Goal: Obtain resource: Download file/media

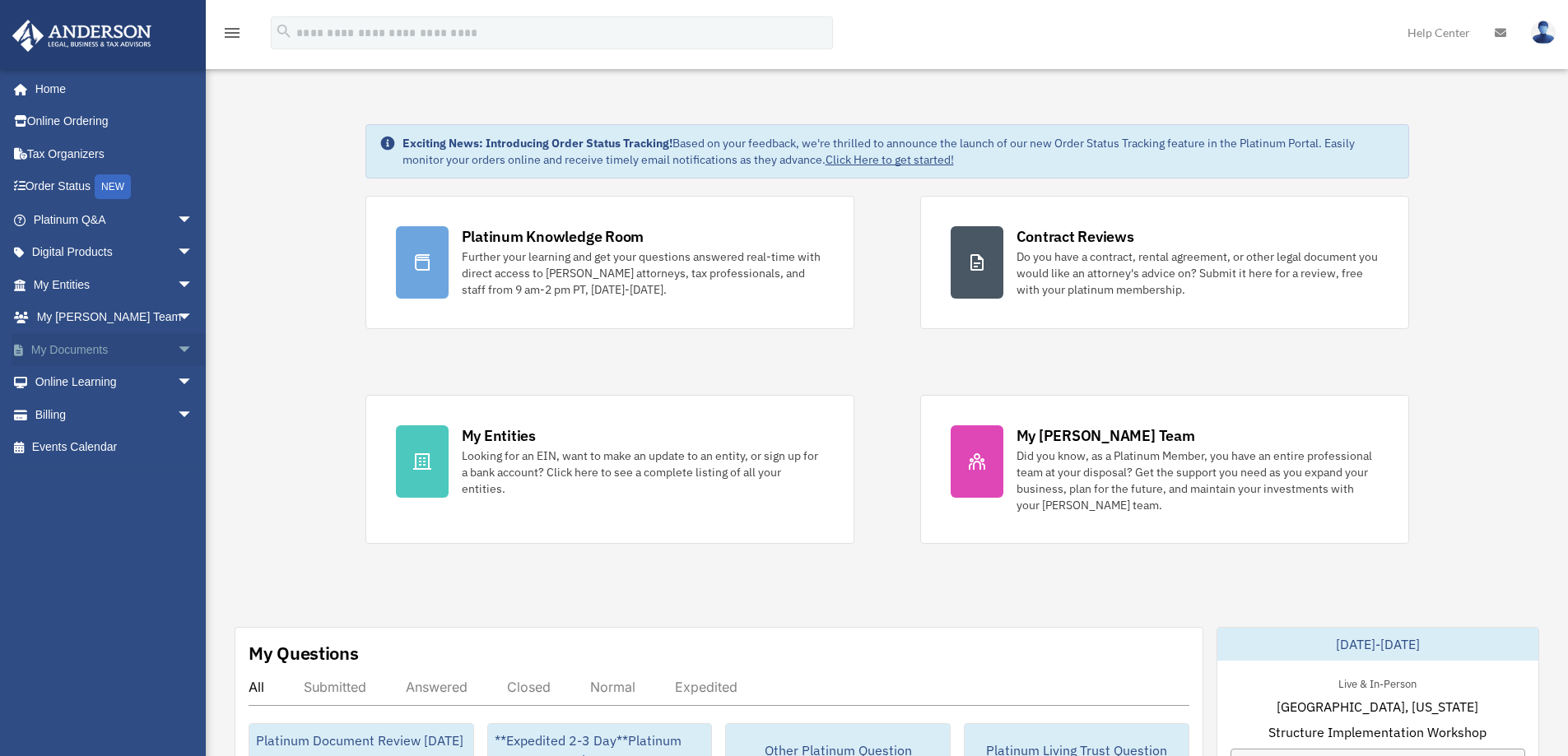
click at [177, 345] on span "arrow_drop_down" at bounding box center [193, 350] width 33 height 34
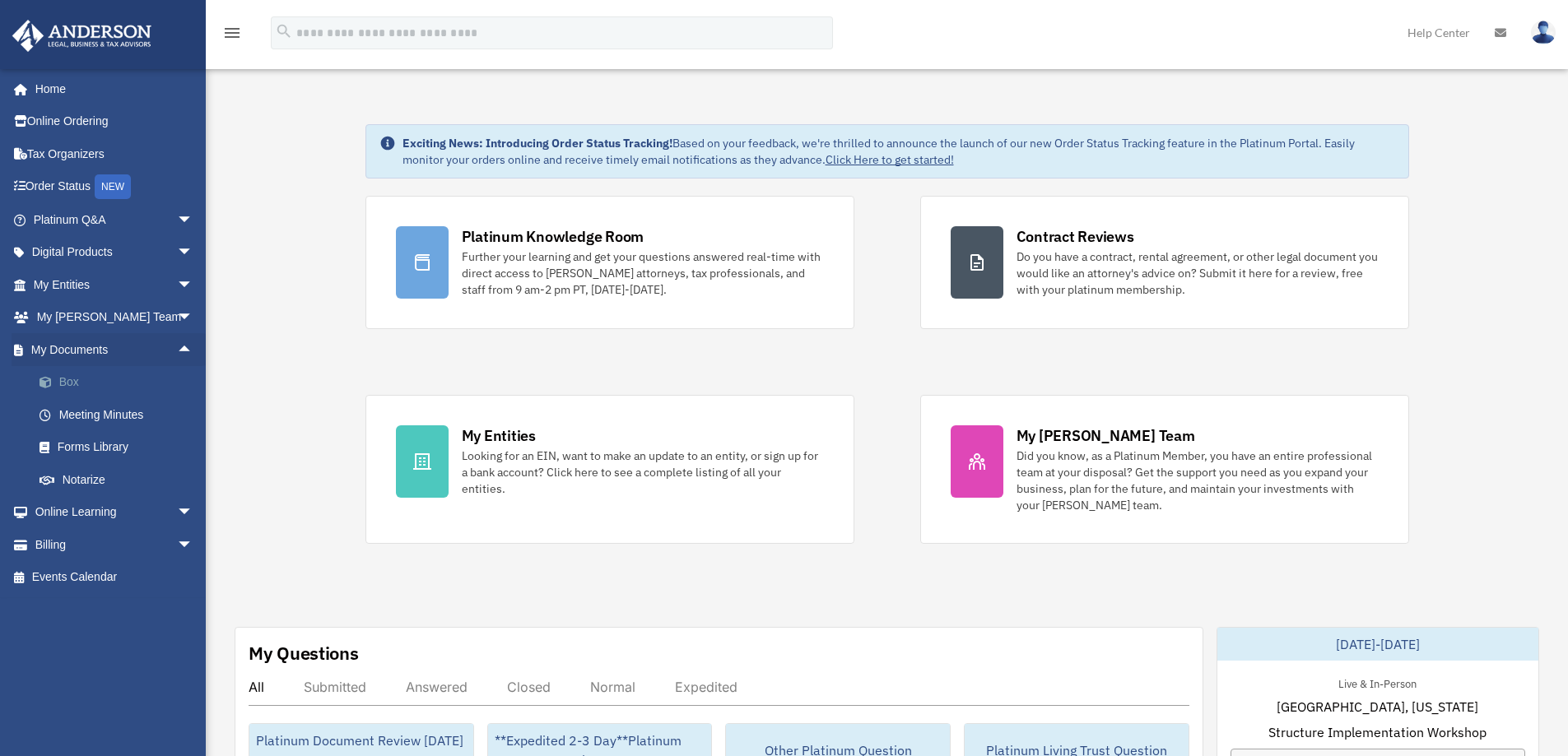
click at [80, 388] on link "Box" at bounding box center [120, 383] width 195 height 33
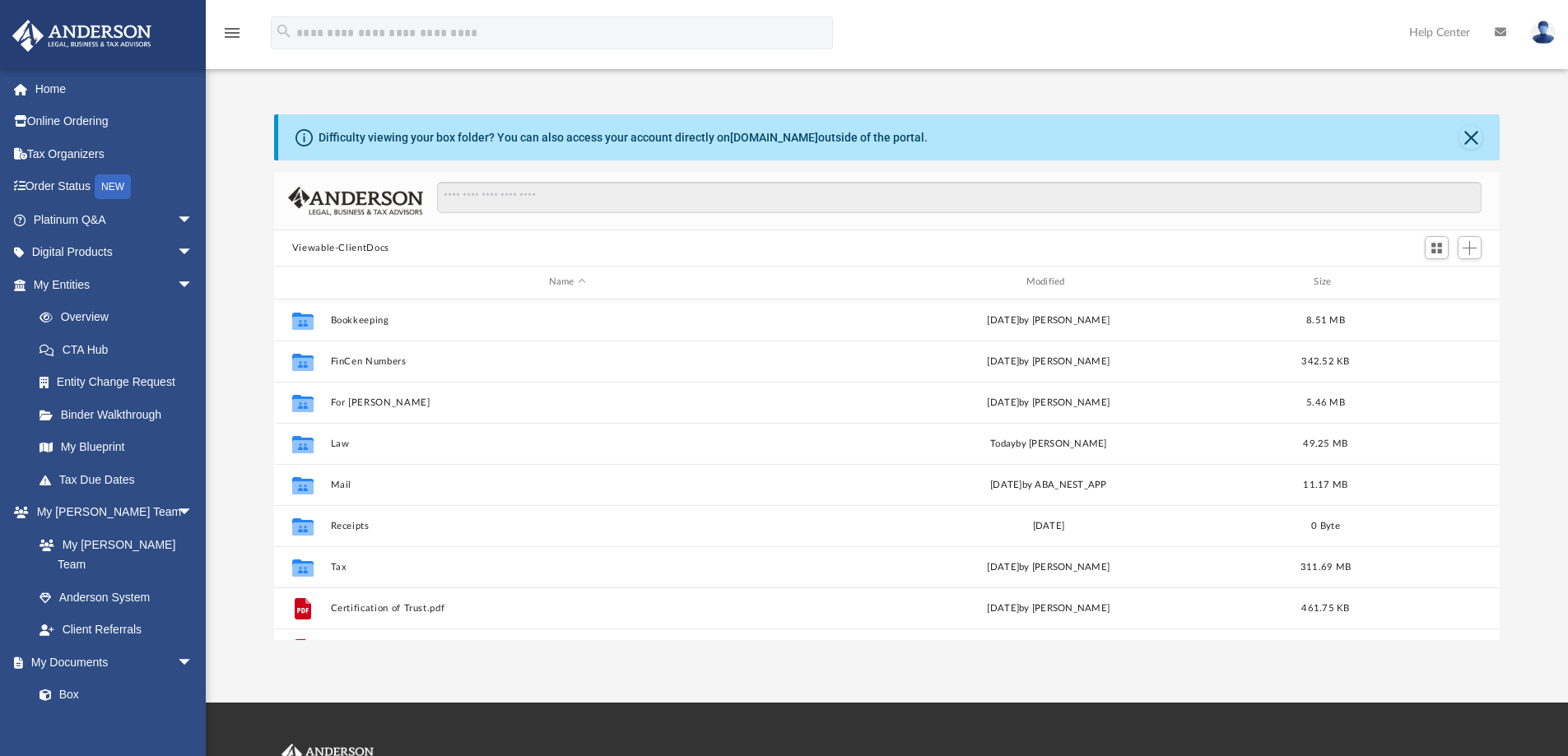
scroll to position [362, 1213]
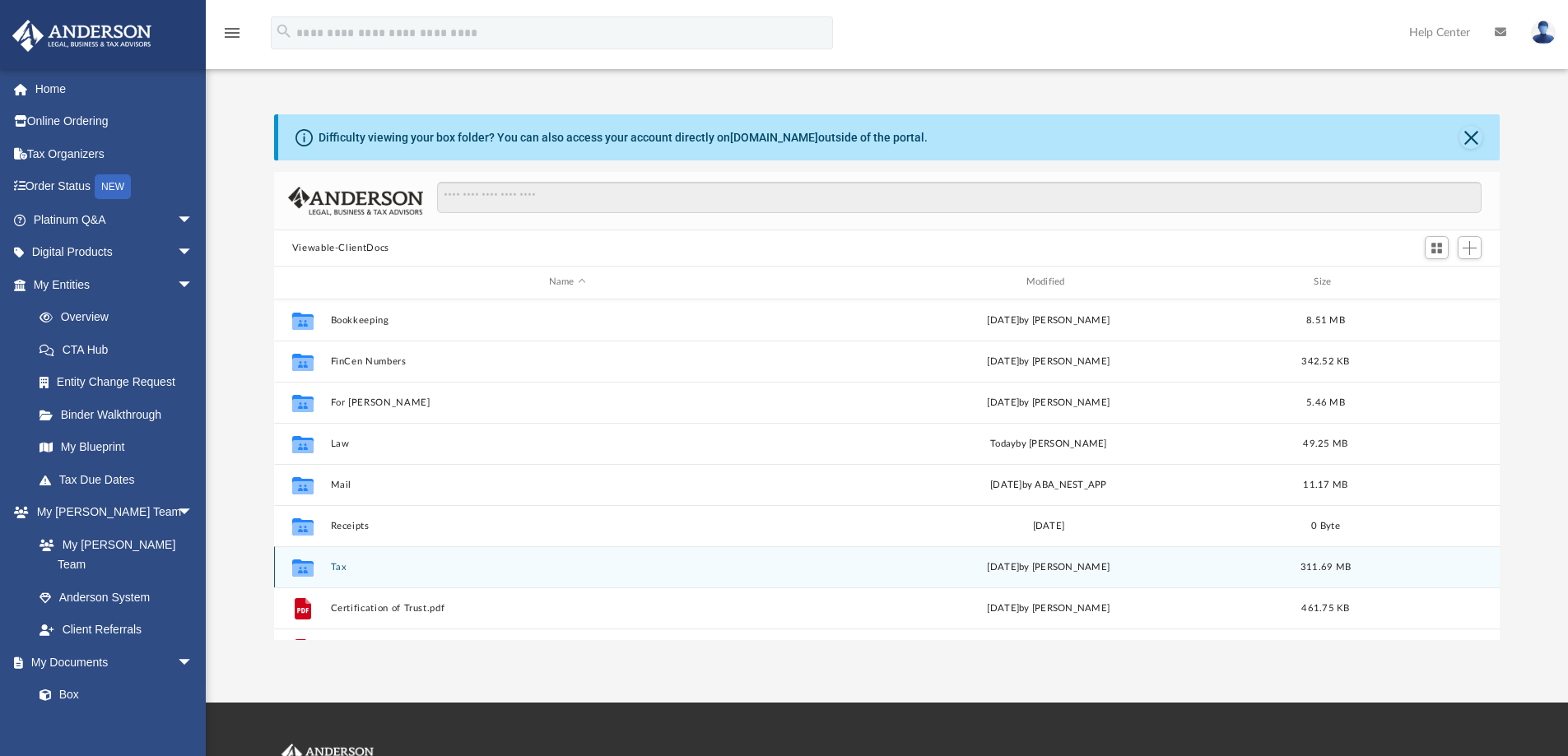
click at [337, 569] on button "Tax" at bounding box center [567, 567] width 474 height 11
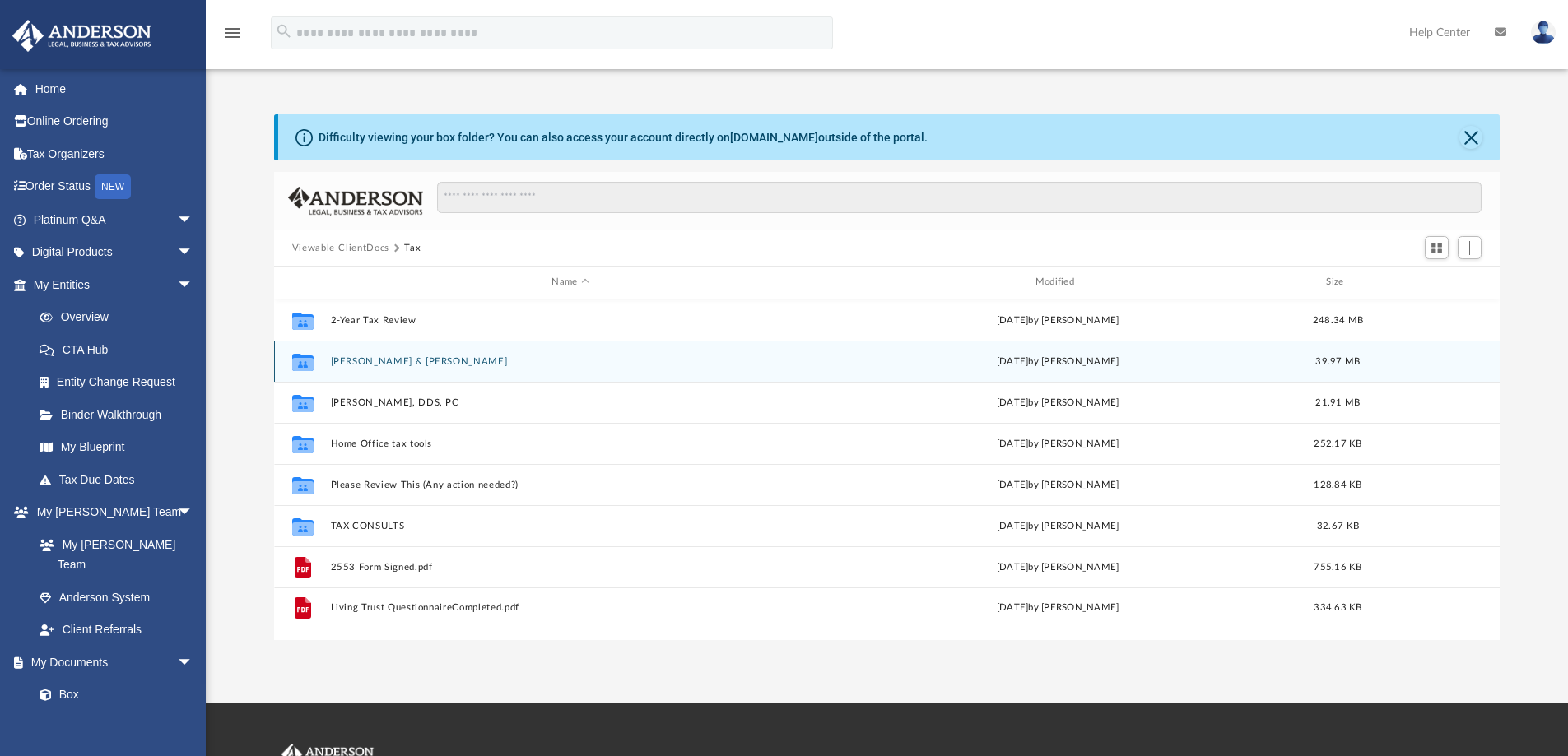
click at [358, 364] on button "[PERSON_NAME] & [PERSON_NAME]" at bounding box center [570, 361] width 480 height 11
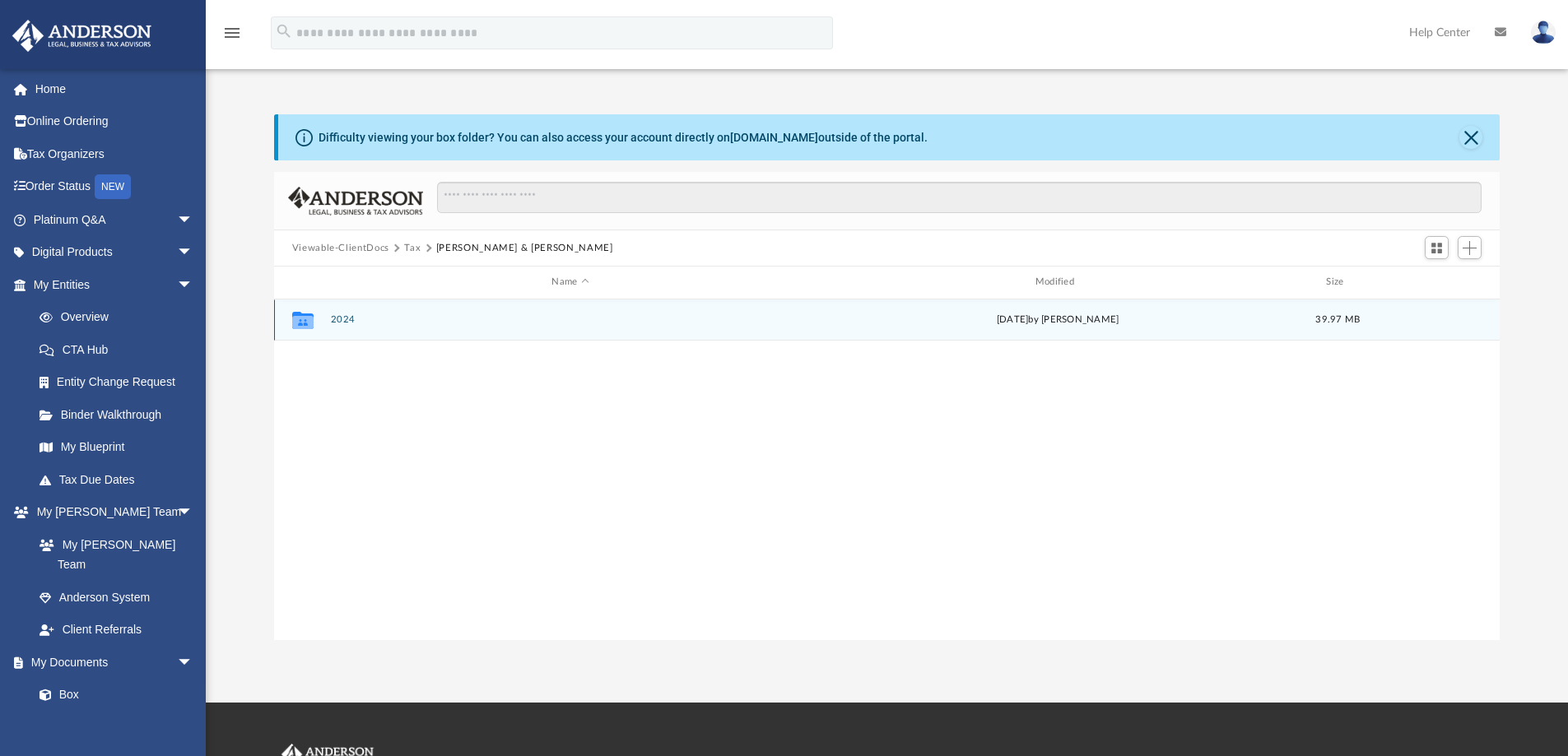
click at [341, 322] on button "2024" at bounding box center [570, 319] width 480 height 11
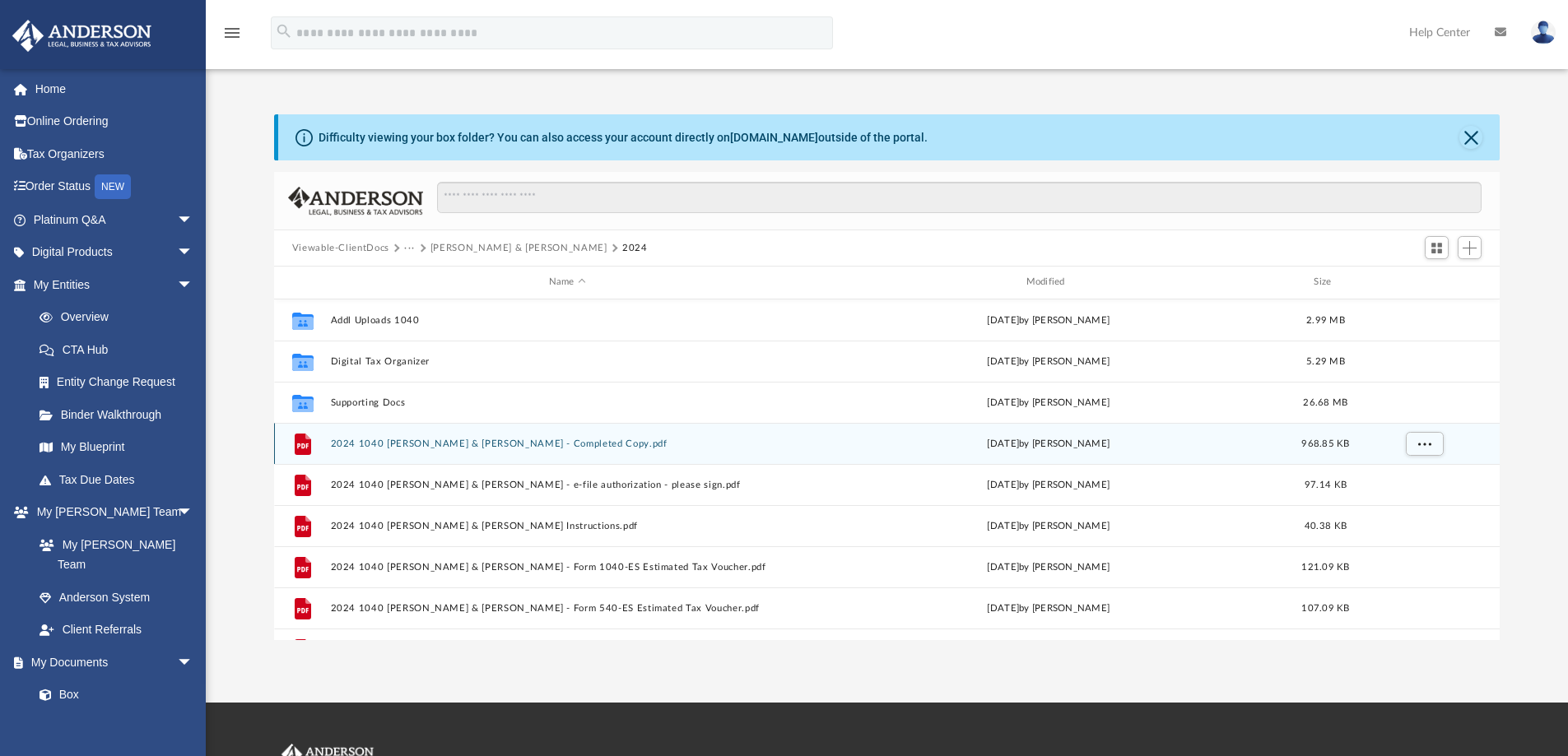
click at [423, 441] on button "2024 1040 Carney, Christopher & Sarah - Completed Copy.pdf" at bounding box center [567, 443] width 474 height 11
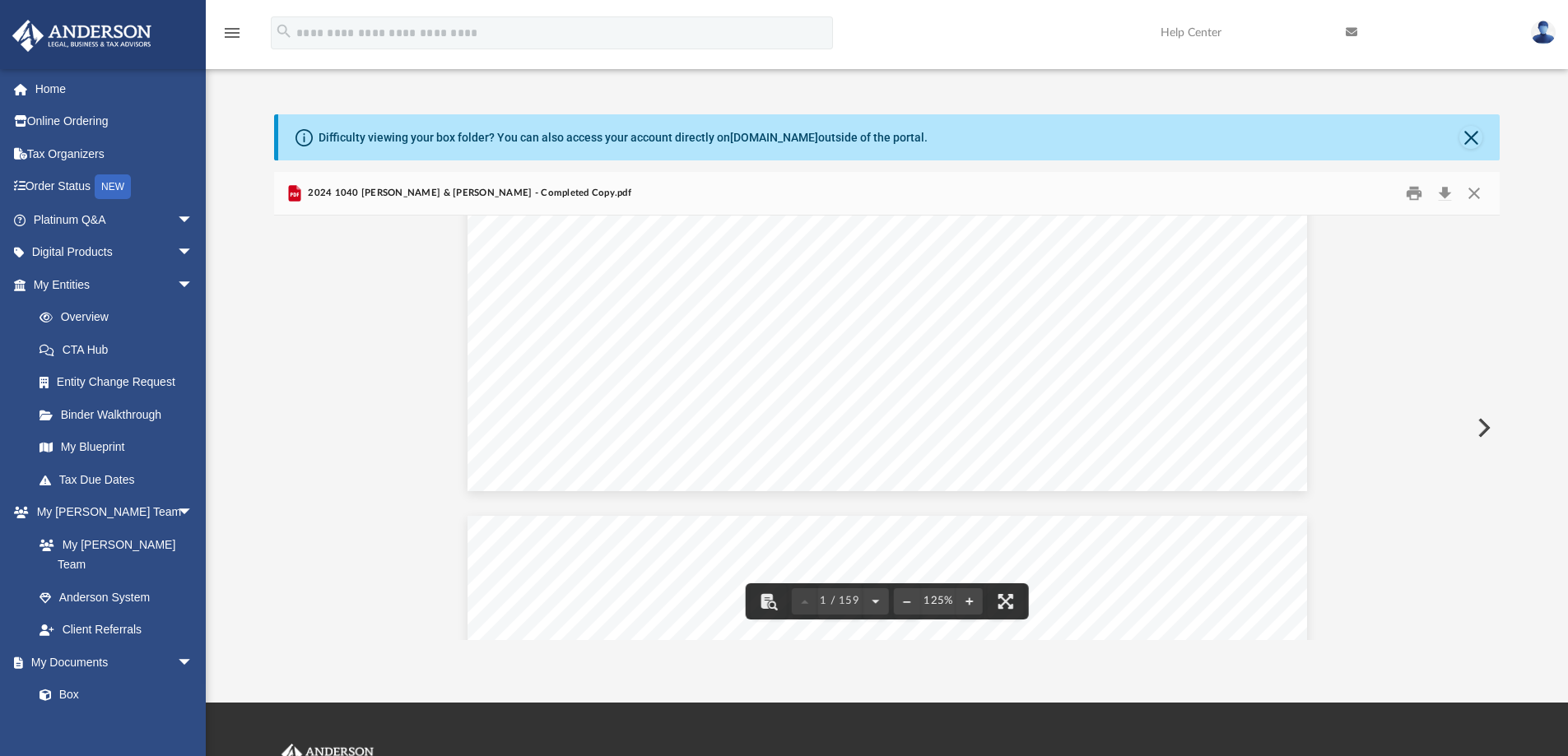
scroll to position [1234, 0]
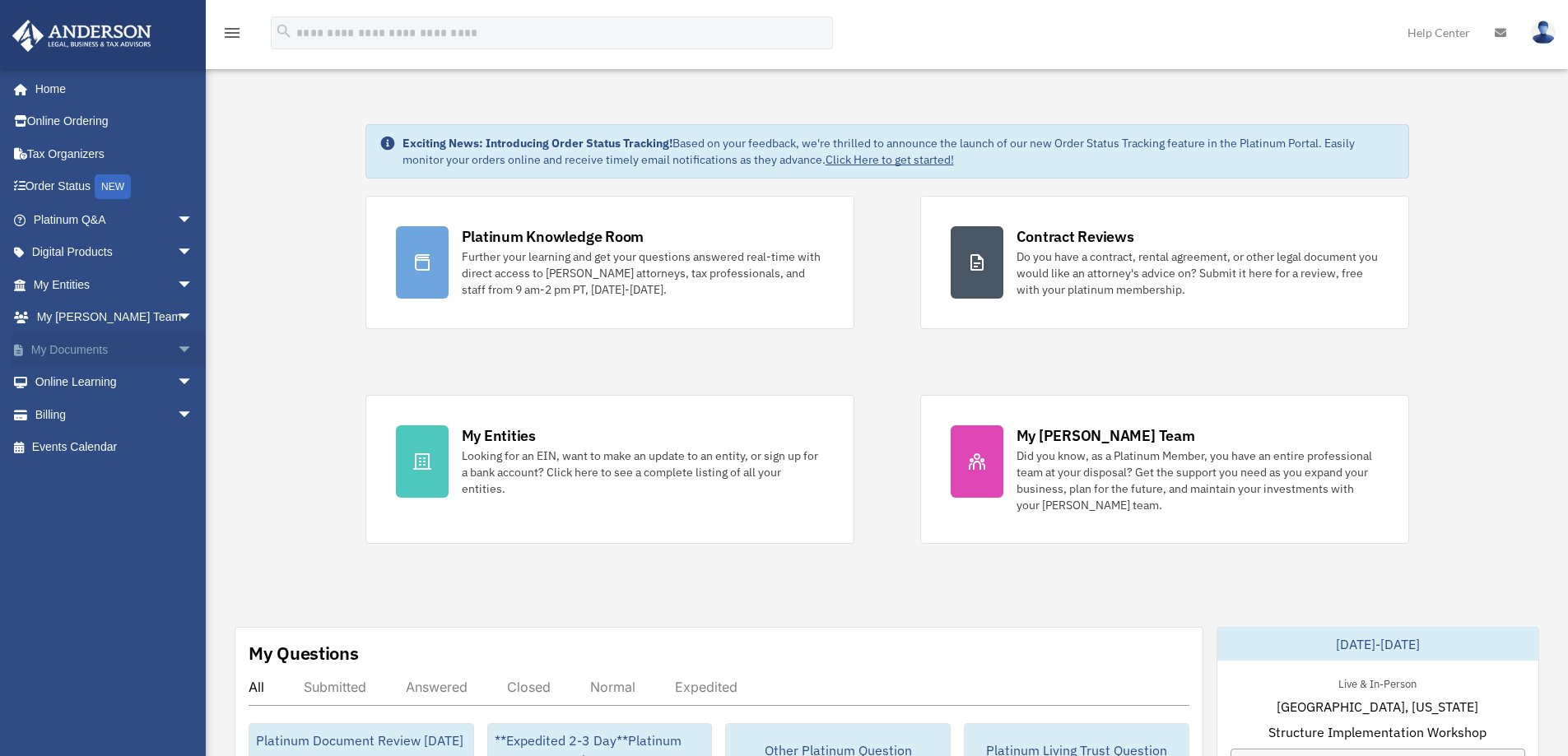
click at [177, 343] on span "arrow_drop_down" at bounding box center [193, 350] width 33 height 34
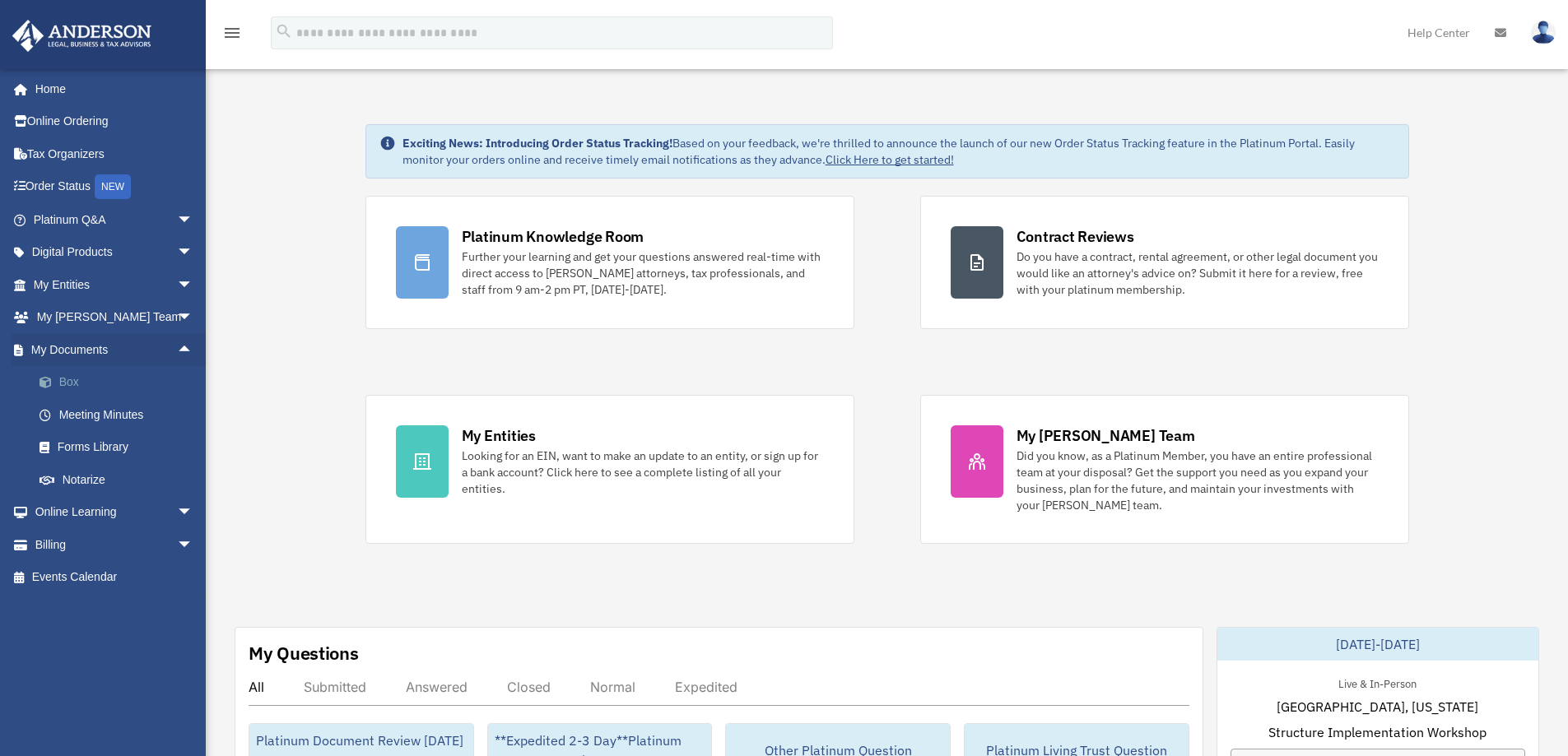
click at [95, 378] on link "Box" at bounding box center [120, 383] width 195 height 33
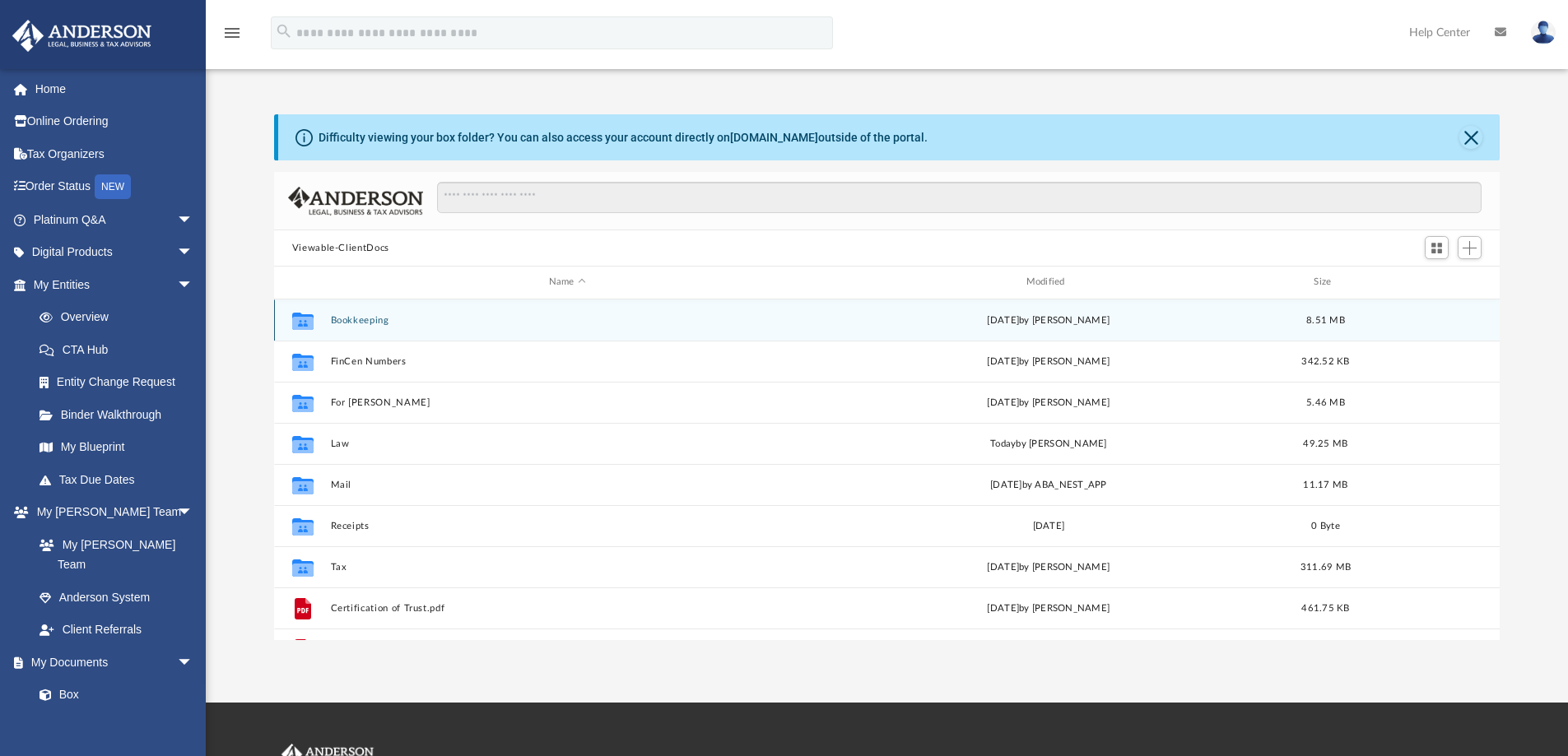
scroll to position [362, 1213]
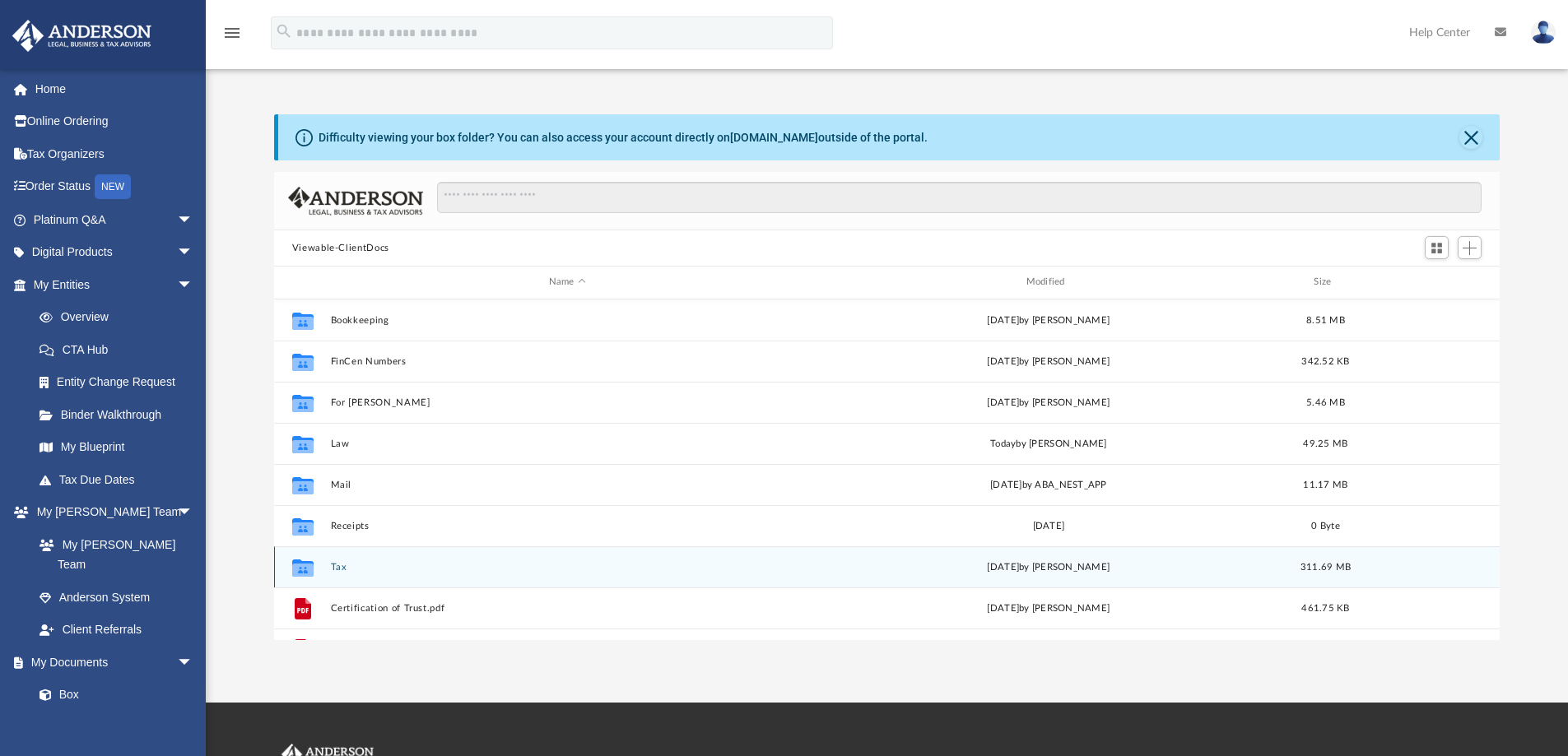
click at [341, 569] on button "Tax" at bounding box center [567, 567] width 474 height 11
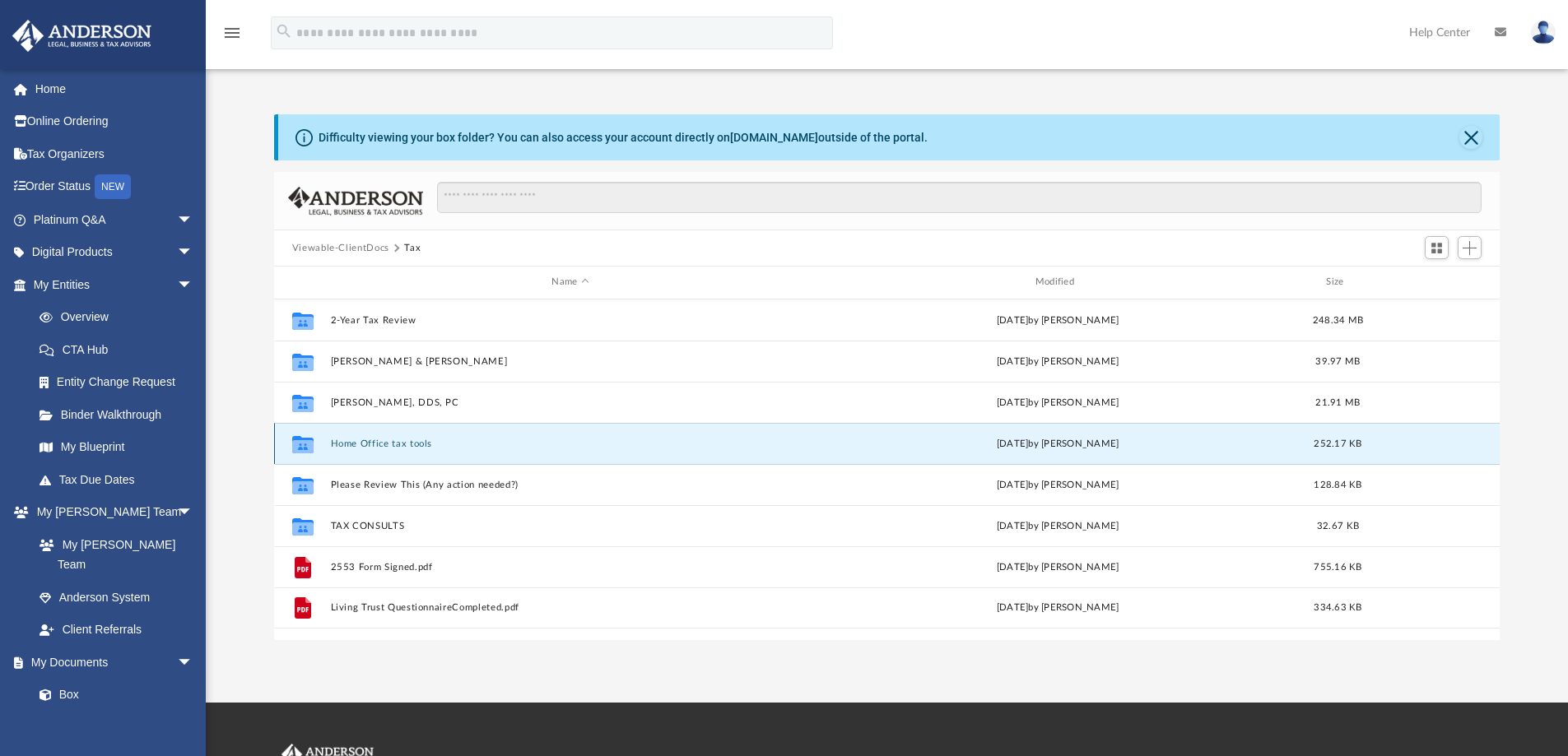
click at [336, 447] on button "Home Office tax tools" at bounding box center [570, 443] width 480 height 11
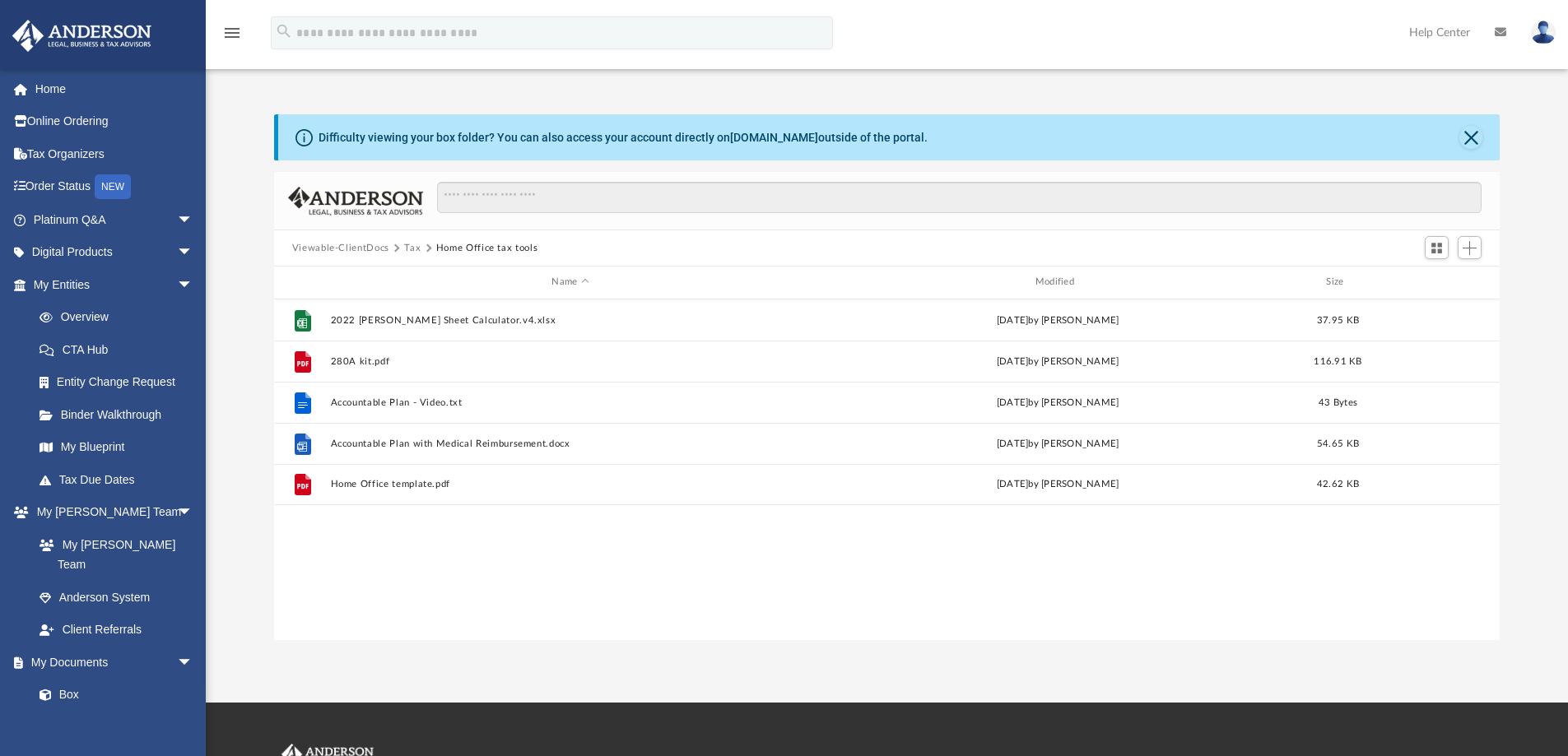
click at [412, 244] on button "Tax" at bounding box center [412, 248] width 16 height 15
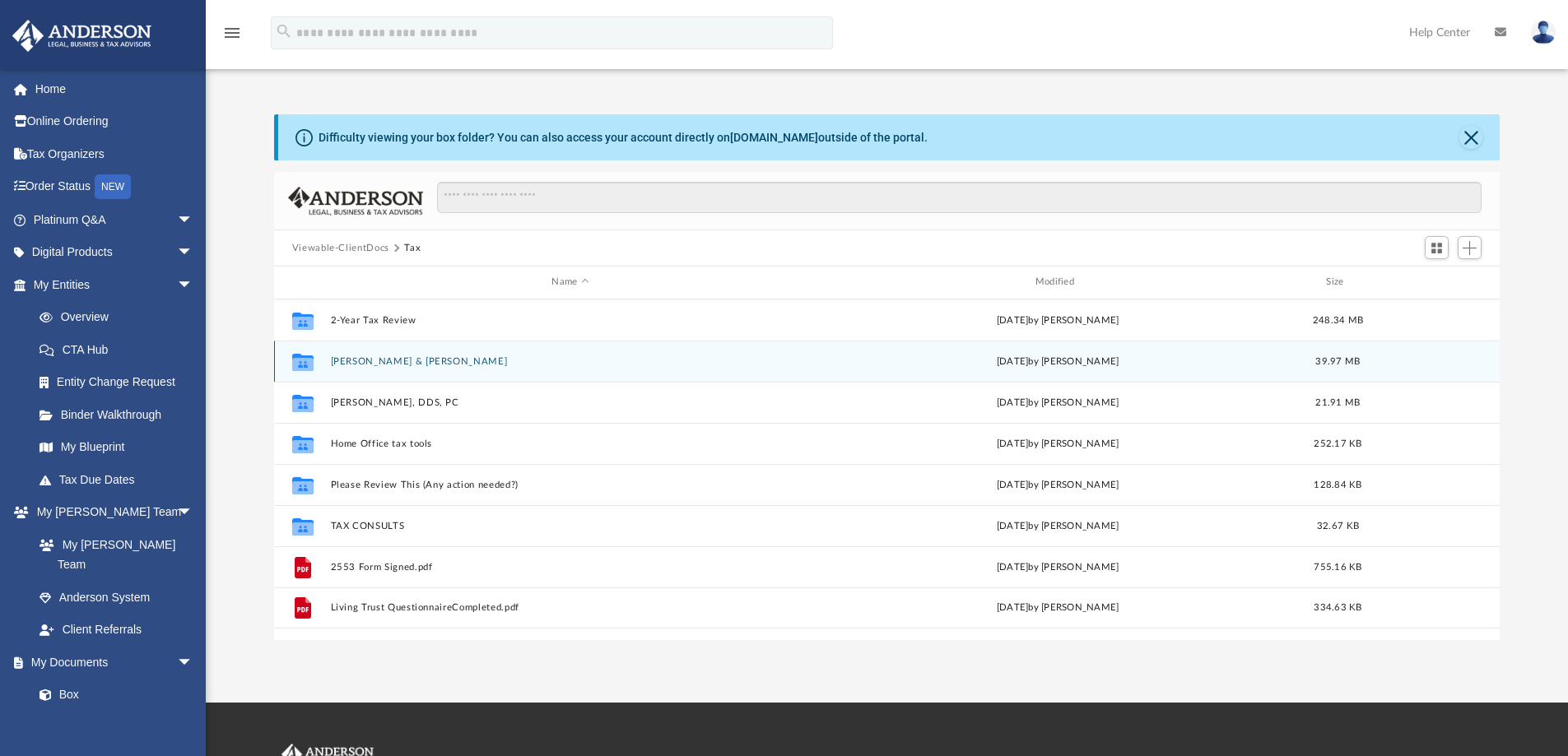
click at [411, 357] on button "Carney, Christopher & Sarah" at bounding box center [570, 361] width 480 height 11
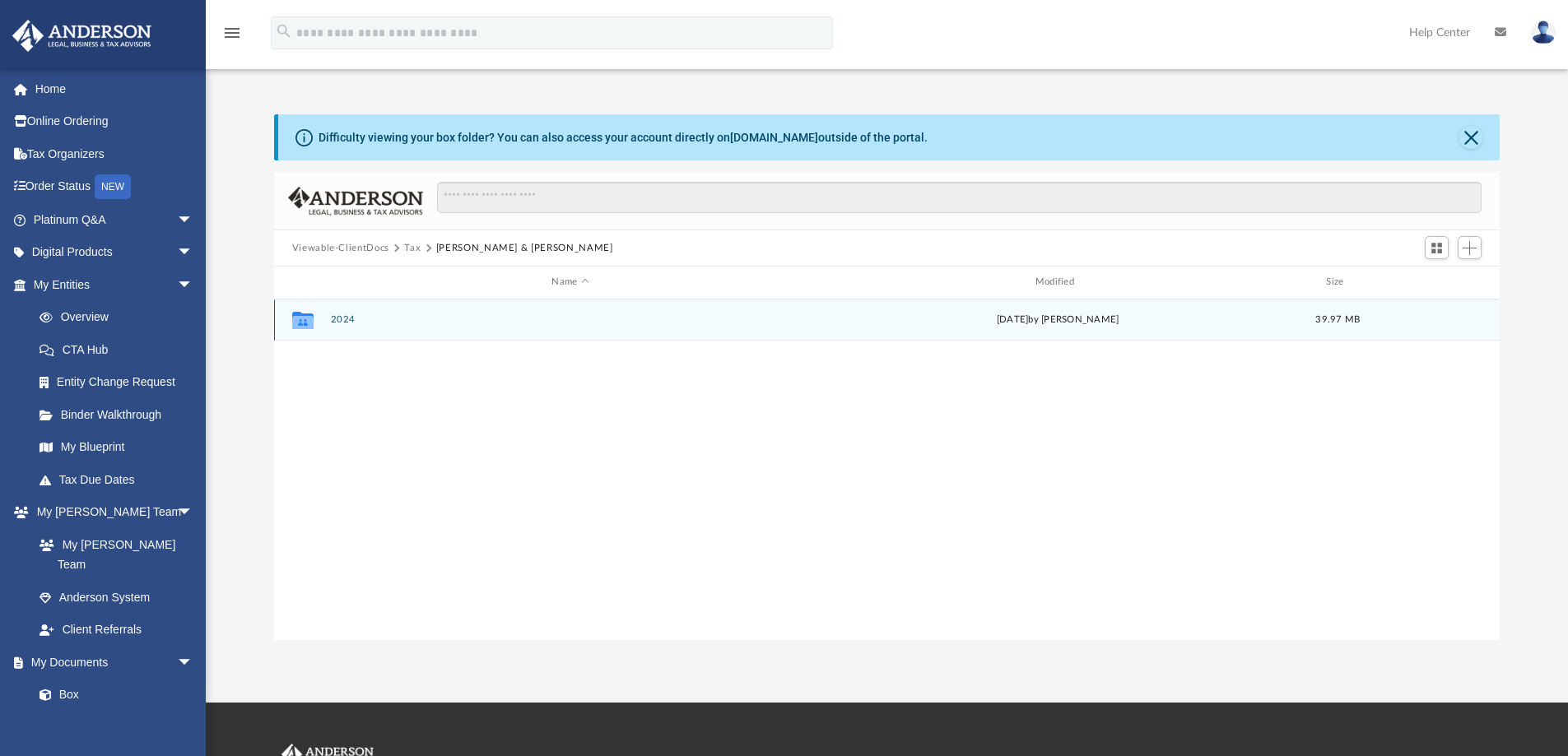
click at [331, 318] on div "Collaborated Folder 2024 Tue Aug 26 2025 by Alex Price 39.97 MB" at bounding box center [887, 320] width 1226 height 41
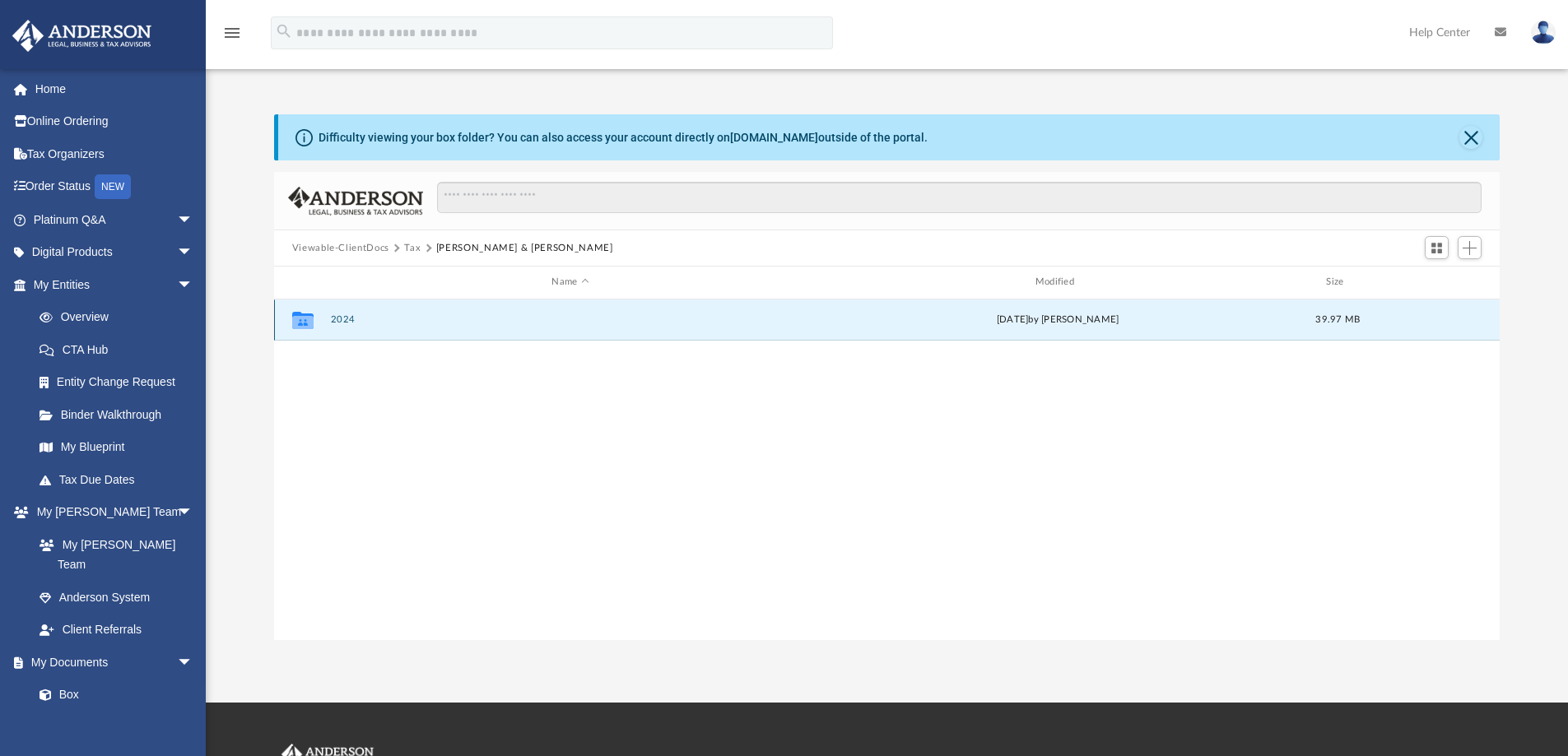
click at [346, 318] on button "2024" at bounding box center [570, 319] width 480 height 11
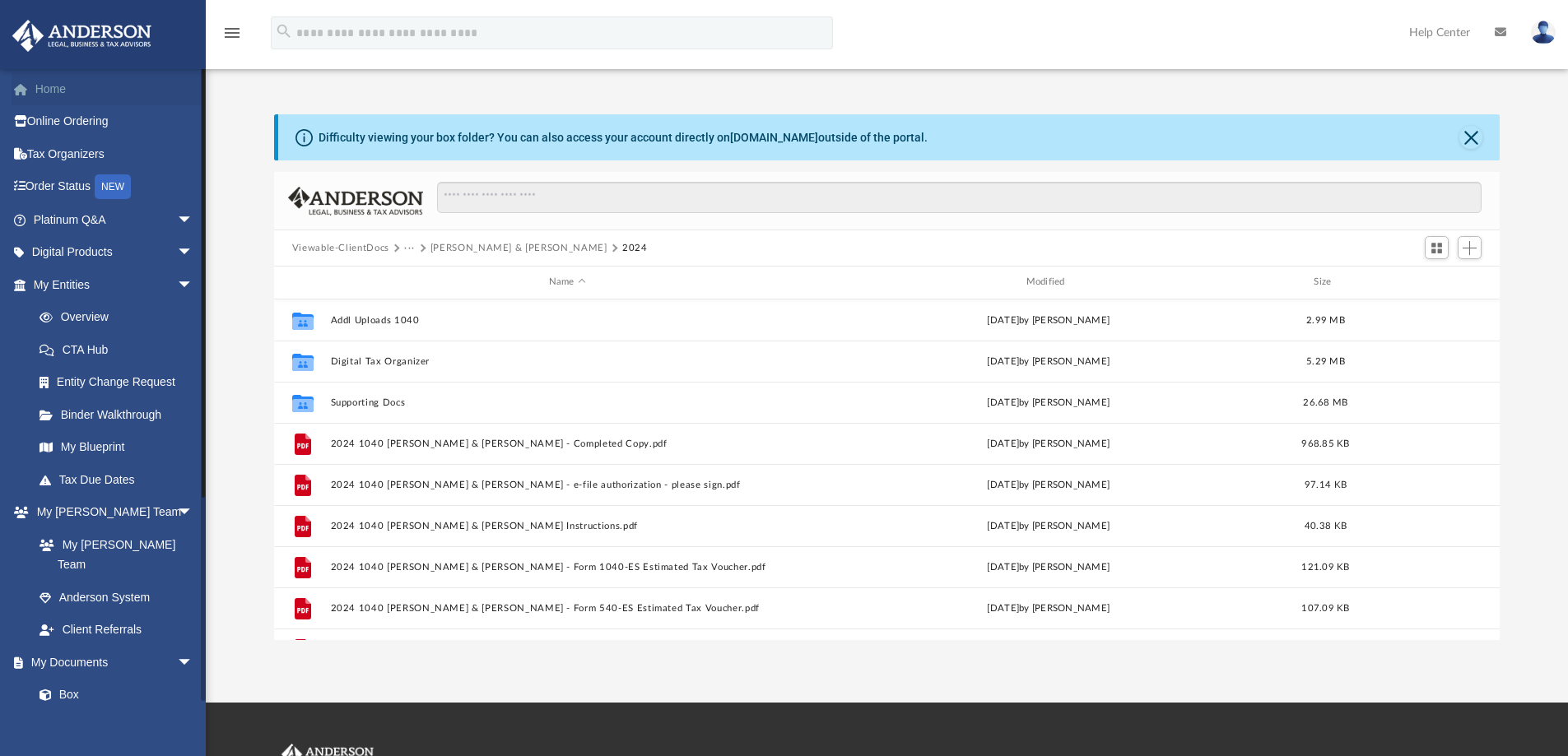
click at [64, 91] on link "Home" at bounding box center [114, 89] width 207 height 33
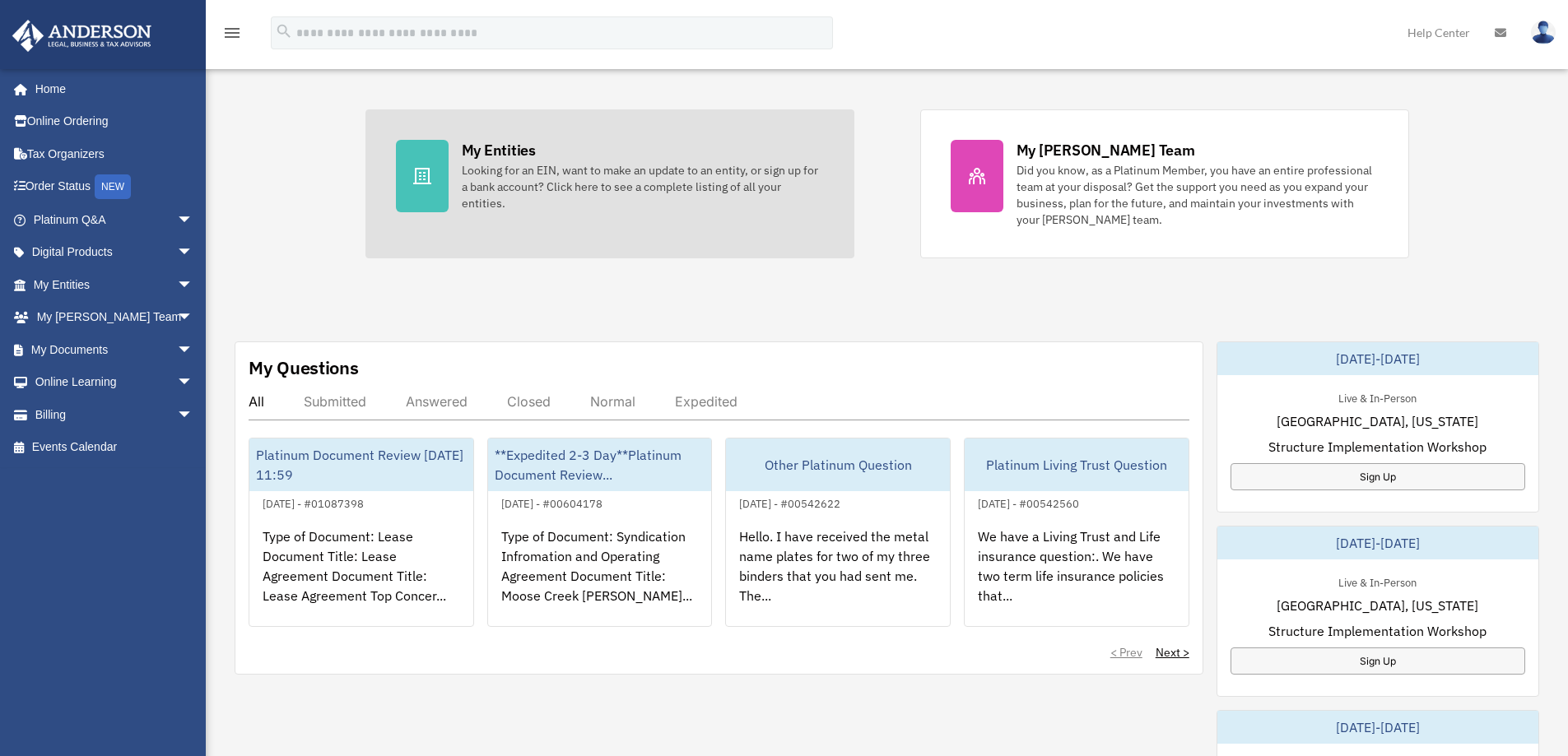
scroll to position [411, 0]
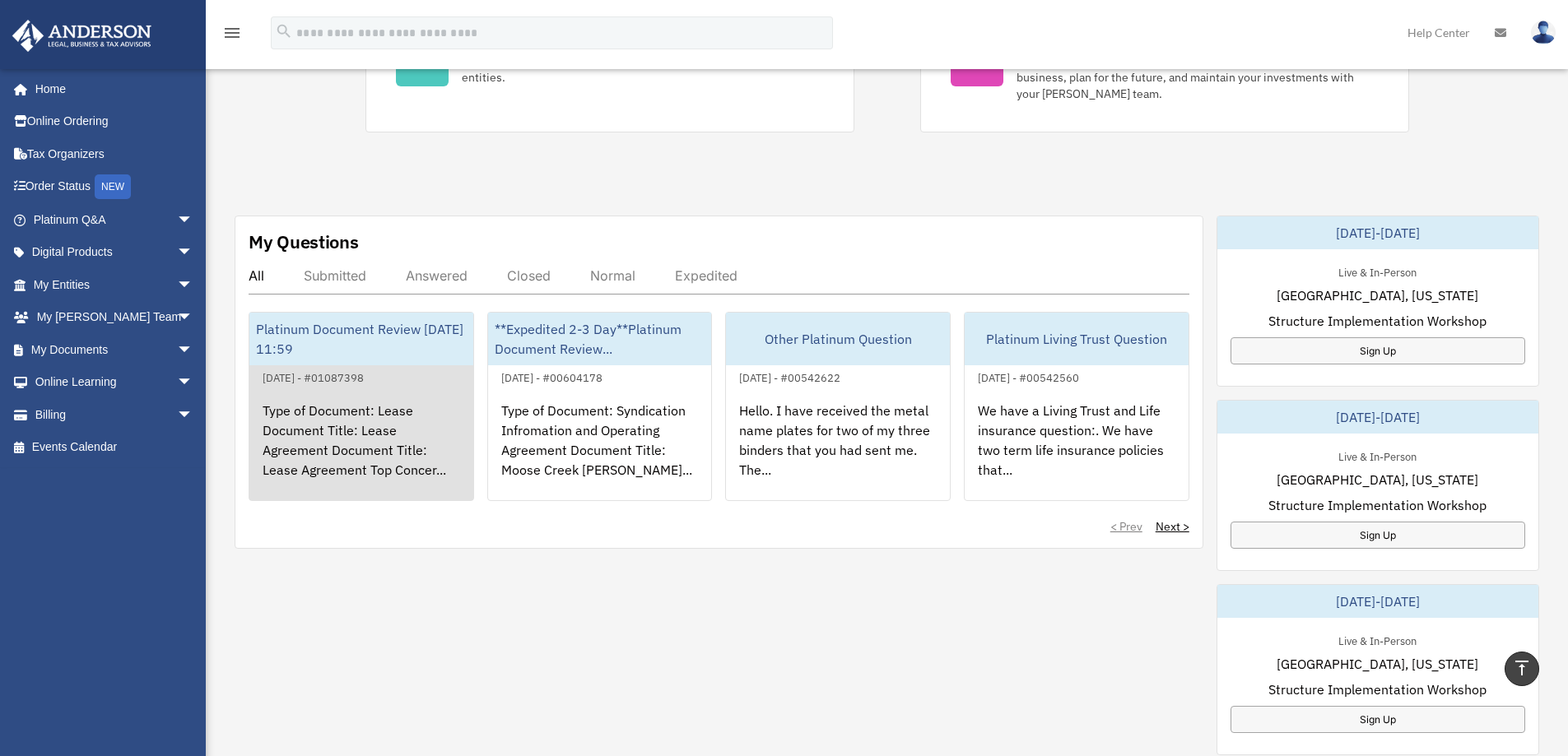
click at [407, 354] on div "Platinum Document Review [DATE] 11:59" at bounding box center [361, 339] width 224 height 53
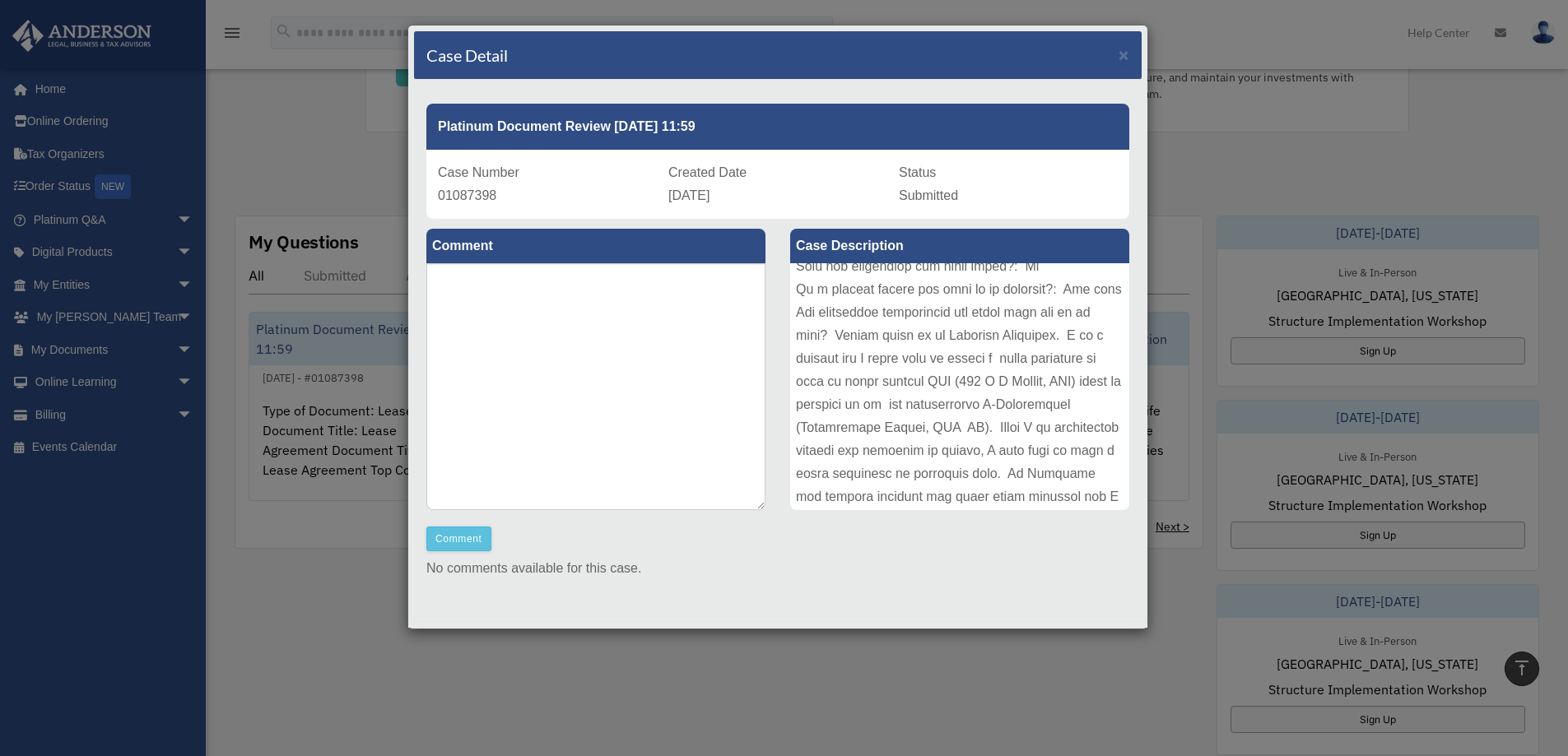
scroll to position [594, 0]
click at [1227, 21] on div "Case Detail × Platinum Document Review [DATE] 11:59 Case Number 01087398 Create…" at bounding box center [784, 378] width 1568 height 756
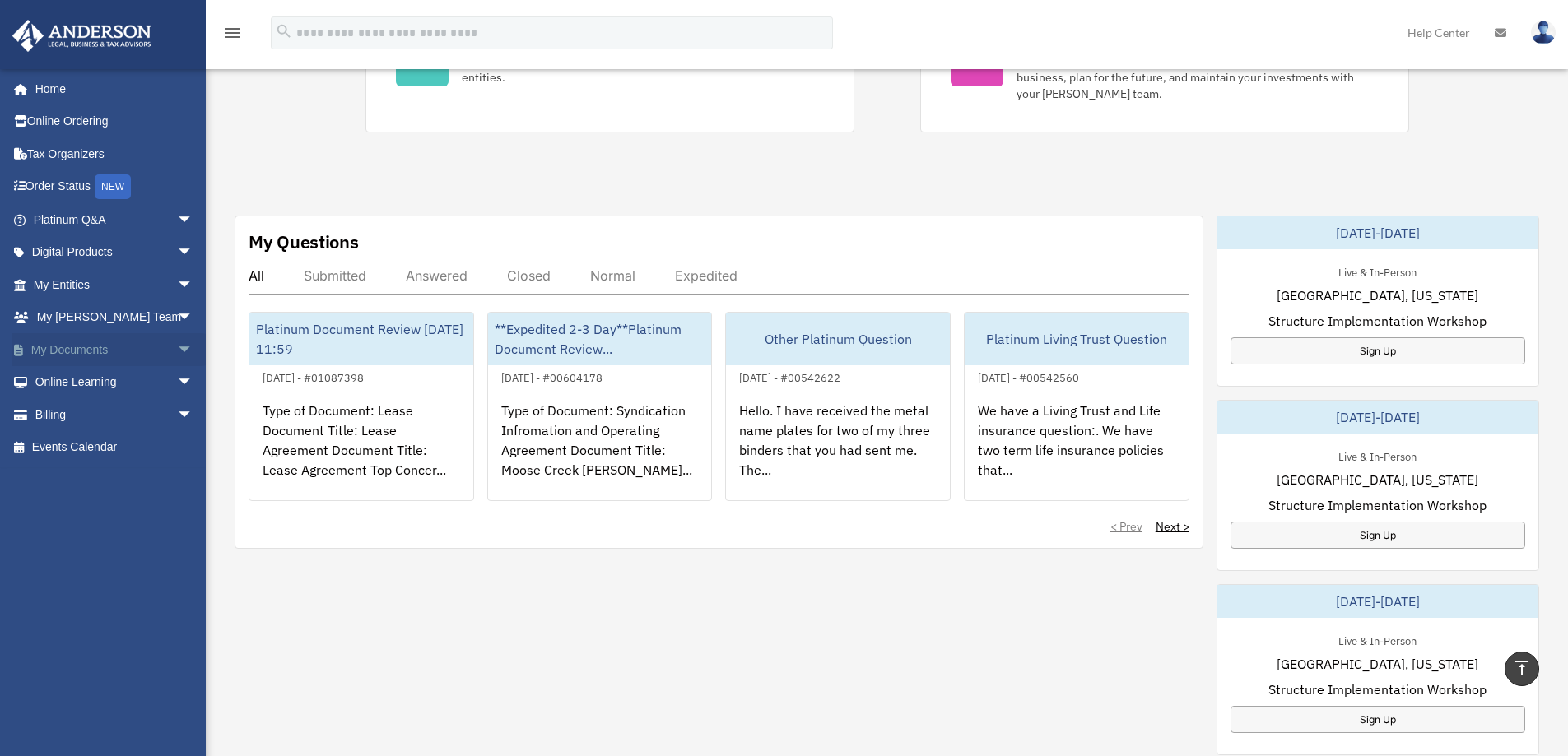
click at [177, 348] on span "arrow_drop_down" at bounding box center [193, 350] width 33 height 34
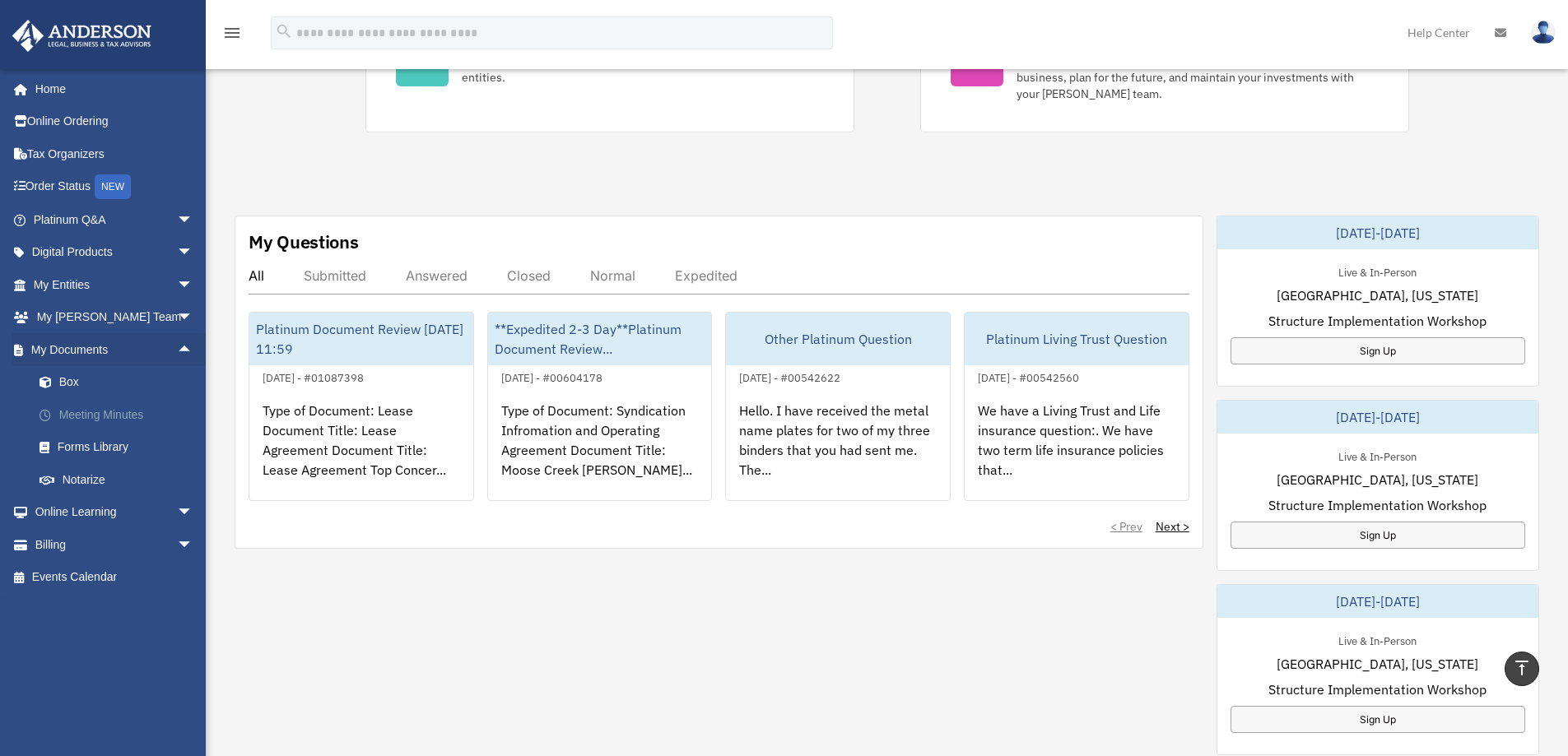
click at [97, 413] on link "Meeting Minutes" at bounding box center [120, 415] width 195 height 33
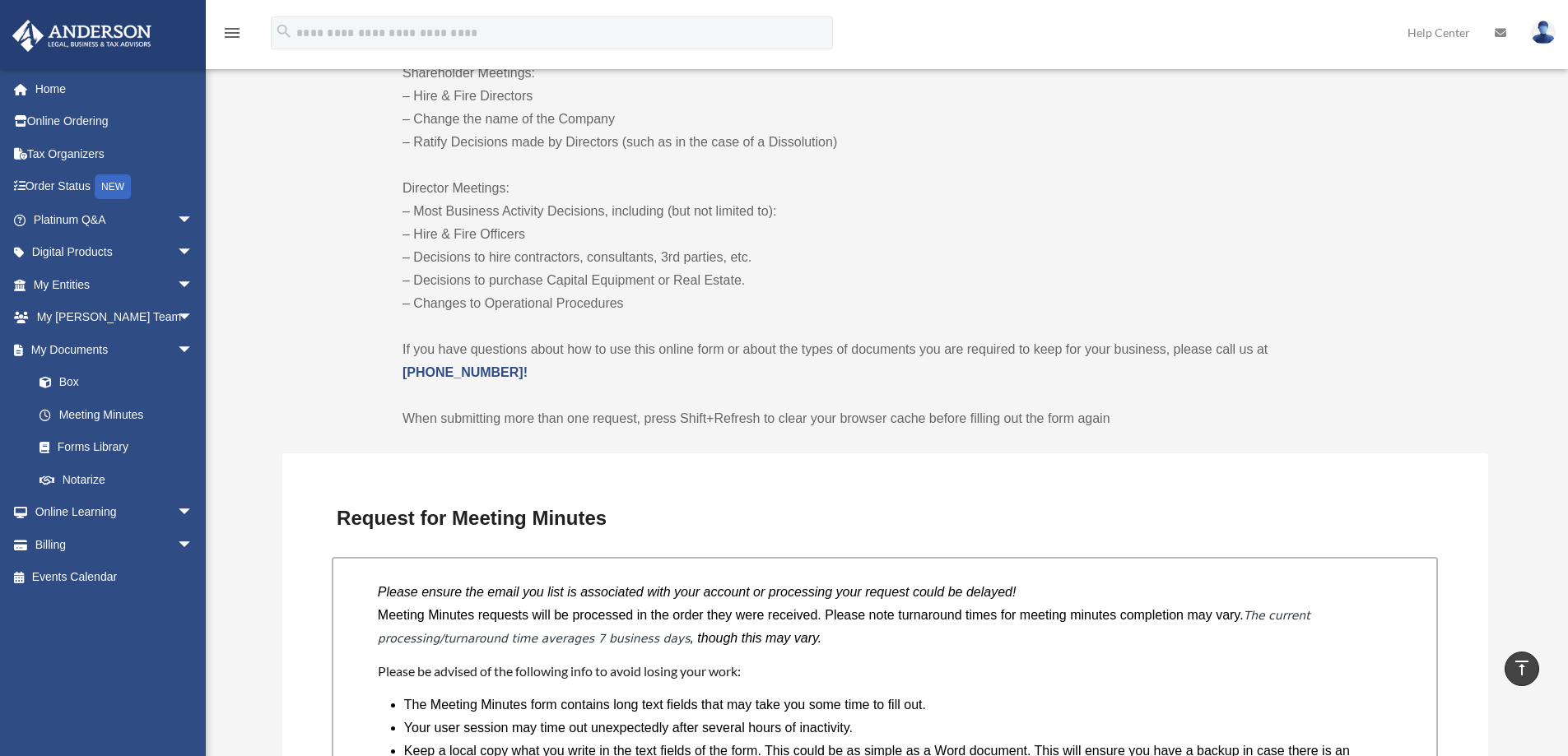
scroll to position [740, 0]
